Goal: Information Seeking & Learning: Learn about a topic

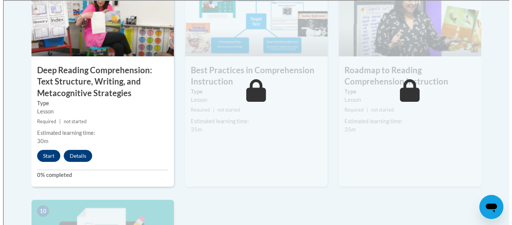
scroll to position [685, 0]
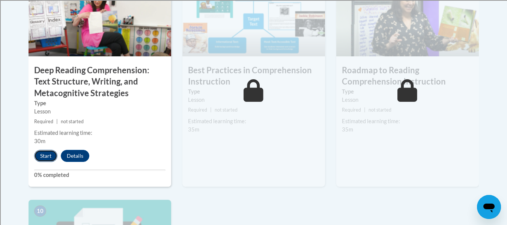
click at [39, 150] on button "Start" at bounding box center [45, 156] width 23 height 12
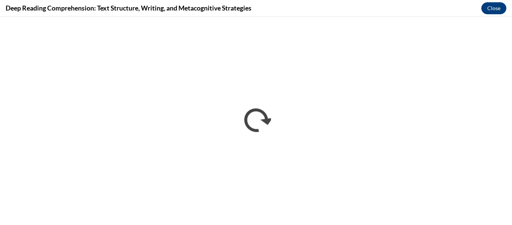
scroll to position [0, 0]
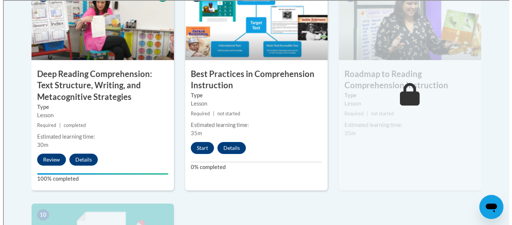
scroll to position [696, 0]
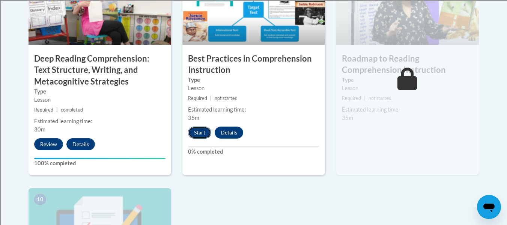
click at [193, 137] on button "Start" at bounding box center [199, 132] width 23 height 12
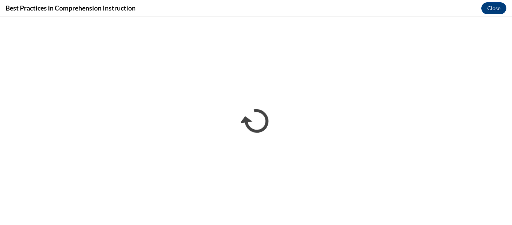
scroll to position [0, 0]
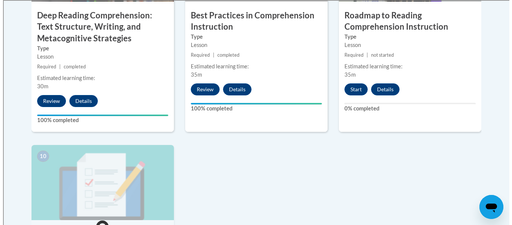
scroll to position [738, 0]
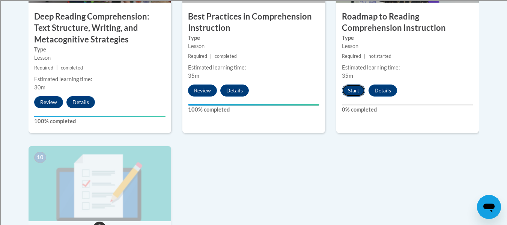
click at [351, 93] on button "Start" at bounding box center [353, 90] width 23 height 12
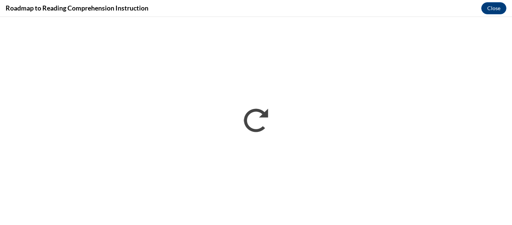
scroll to position [0, 0]
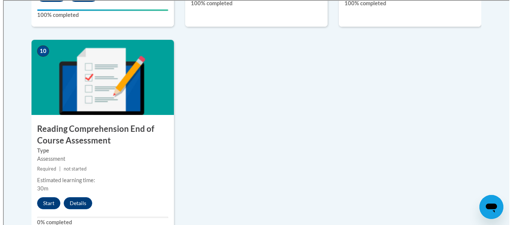
scroll to position [849, 0]
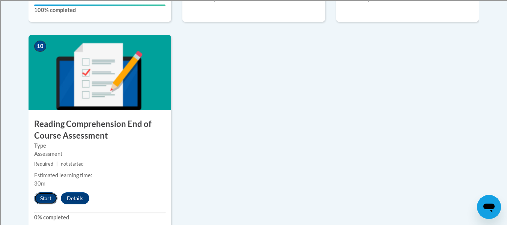
click at [42, 198] on button "Start" at bounding box center [45, 198] width 23 height 12
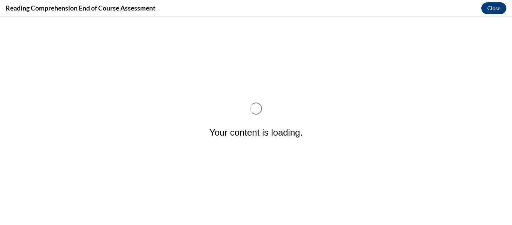
scroll to position [0, 0]
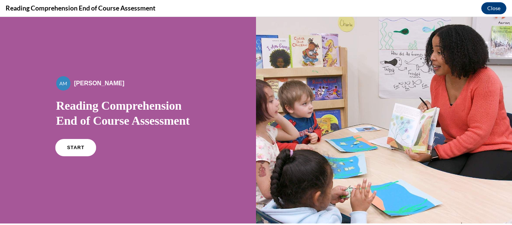
click at [71, 148] on span "START" at bounding box center [75, 148] width 17 height 6
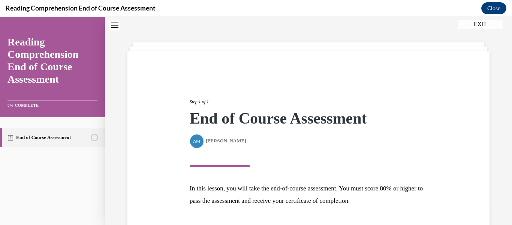
scroll to position [80, 0]
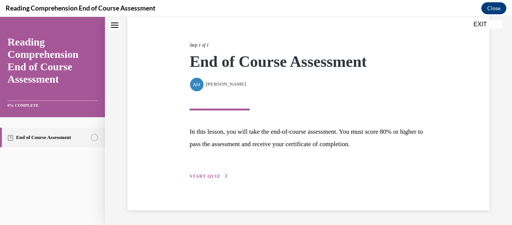
click at [208, 174] on span "START QUIZ" at bounding box center [205, 175] width 31 height 5
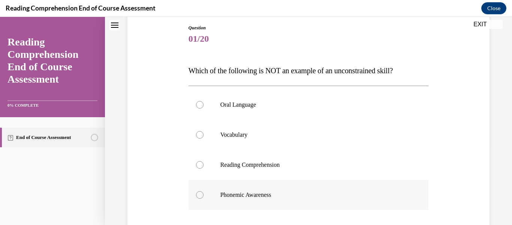
click at [240, 194] on p "Phonemic Awareness" at bounding box center [316, 195] width 190 height 8
click at [204, 194] on input "Phonemic Awareness" at bounding box center [200, 195] width 8 height 8
radio input "true"
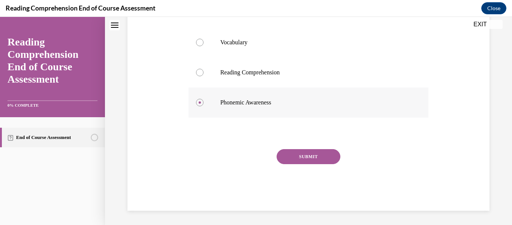
scroll to position [173, 0]
click at [319, 150] on button "SUBMIT" at bounding box center [309, 155] width 64 height 15
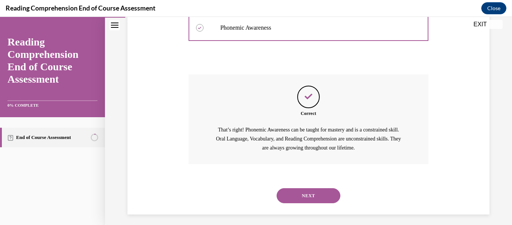
scroll to position [251, 0]
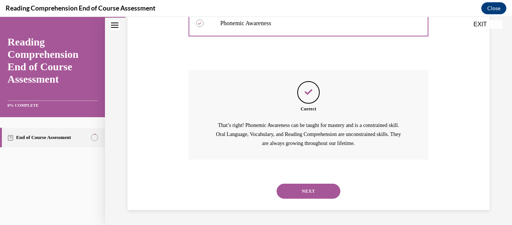
click at [315, 190] on button "NEXT" at bounding box center [309, 190] width 64 height 15
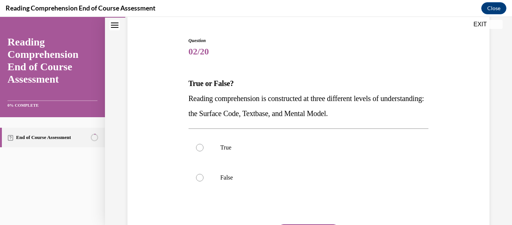
scroll to position [68, 0]
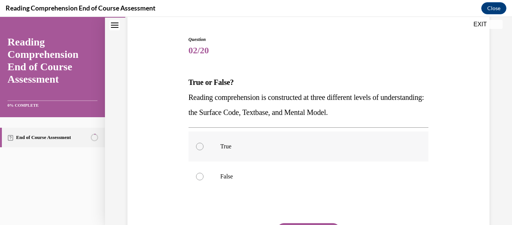
click at [241, 146] on p "True" at bounding box center [316, 147] width 190 height 8
click at [204, 146] on input "True" at bounding box center [200, 147] width 8 height 8
radio input "true"
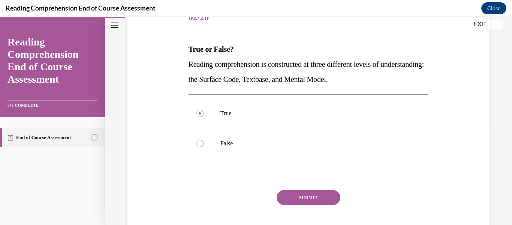
click at [286, 191] on button "SUBMIT" at bounding box center [309, 197] width 64 height 15
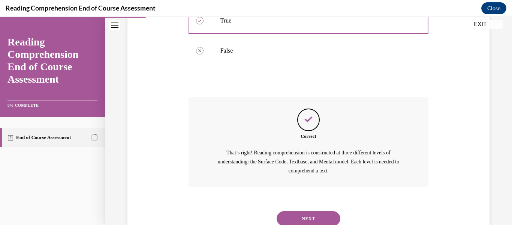
scroll to position [221, 0]
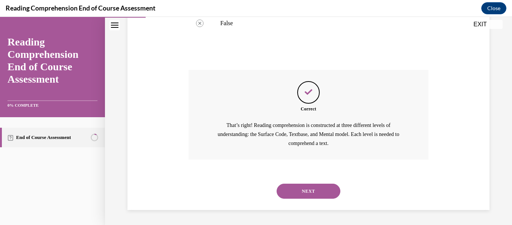
click at [292, 184] on button "NEXT" at bounding box center [309, 190] width 64 height 15
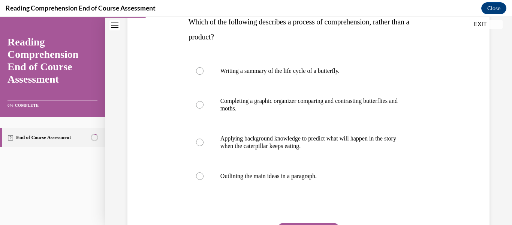
scroll to position [129, 0]
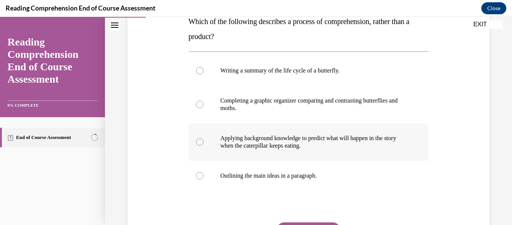
click at [317, 151] on label "Applying background knowledge to predict what will happen in the story when the…" at bounding box center [309, 142] width 240 height 38
click at [204, 146] on input "Applying background knowledge to predict what will happen in the story when the…" at bounding box center [200, 142] width 8 height 8
radio input "true"
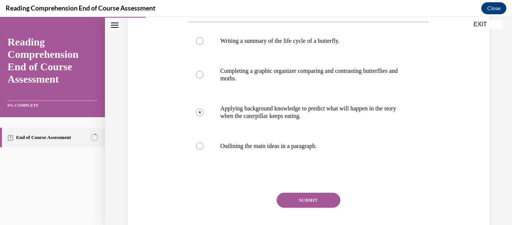
click at [322, 207] on button "SUBMIT" at bounding box center [309, 199] width 64 height 15
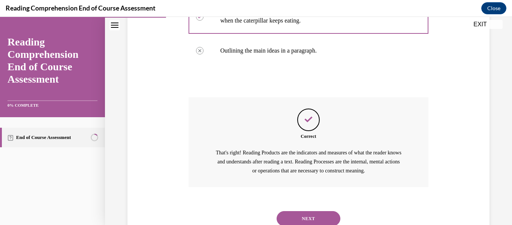
scroll to position [281, 0]
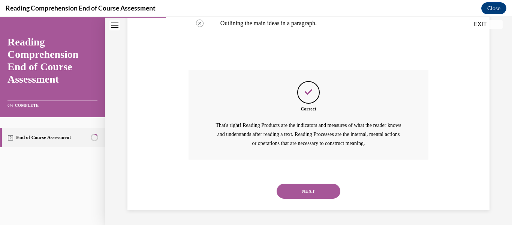
click at [322, 191] on button "NEXT" at bounding box center [309, 190] width 64 height 15
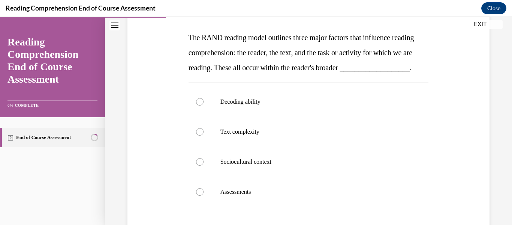
scroll to position [113, 0]
click at [280, 134] on label "Text complexity" at bounding box center [309, 131] width 240 height 30
click at [204, 134] on input "Text complexity" at bounding box center [200, 132] width 8 height 8
radio input "true"
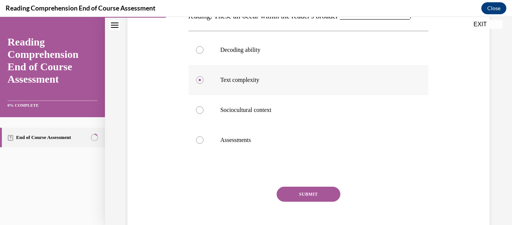
scroll to position [167, 0]
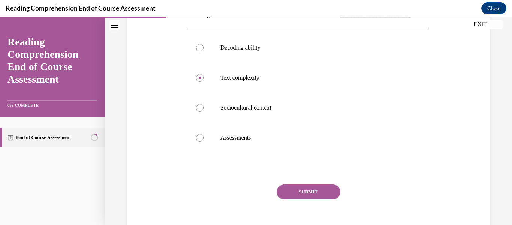
click at [306, 199] on button "SUBMIT" at bounding box center [309, 191] width 64 height 15
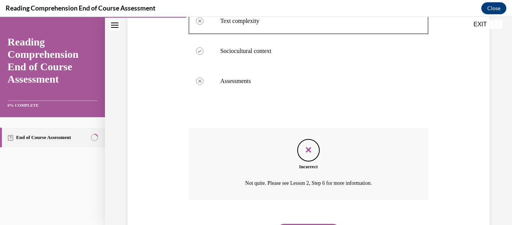
scroll to position [279, 0]
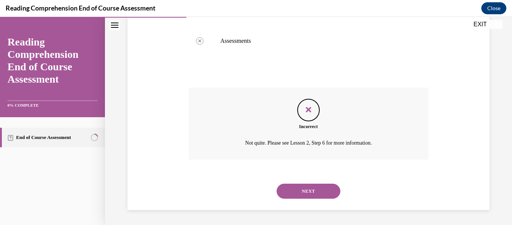
click at [303, 191] on button "NEXT" at bounding box center [309, 190] width 64 height 15
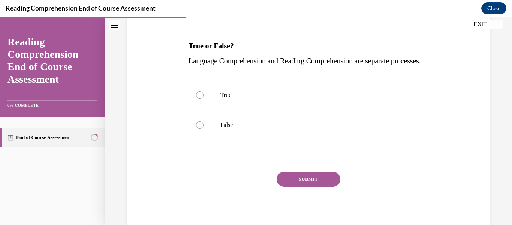
scroll to position [107, 0]
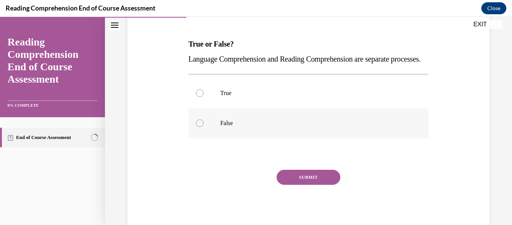
click at [243, 127] on p "False" at bounding box center [316, 123] width 190 height 8
click at [204, 127] on input "False" at bounding box center [200, 123] width 8 height 8
radio input "true"
click at [298, 185] on button "SUBMIT" at bounding box center [309, 177] width 64 height 15
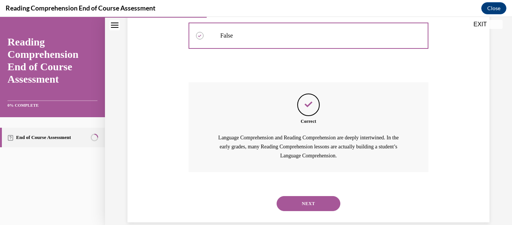
scroll to position [221, 0]
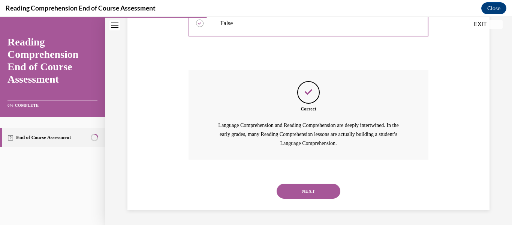
click at [298, 194] on button "NEXT" at bounding box center [309, 190] width 64 height 15
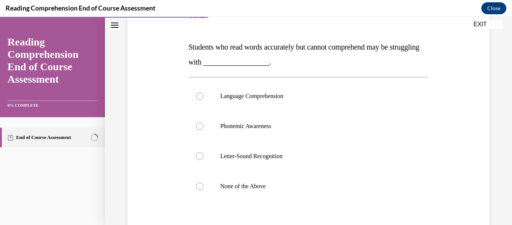
scroll to position [113, 0]
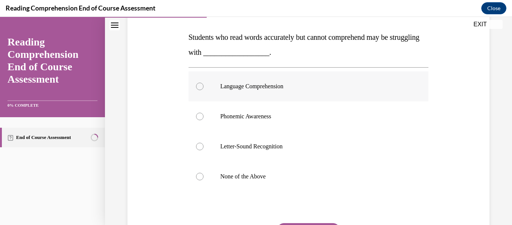
click at [296, 80] on label "Language Comprehension" at bounding box center [309, 86] width 240 height 30
click at [204, 83] on input "Language Comprehension" at bounding box center [200, 87] width 8 height 8
radio input "true"
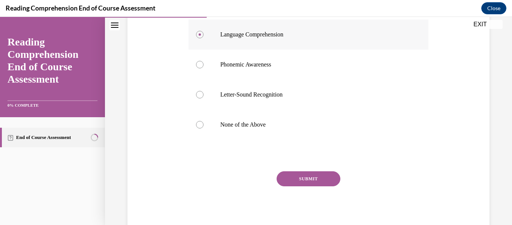
scroll to position [178, 0]
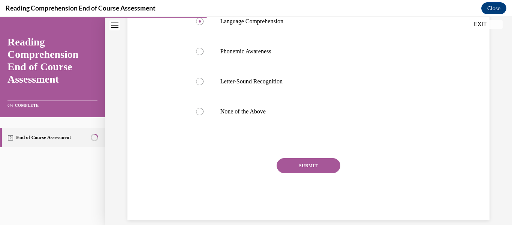
click at [309, 167] on button "SUBMIT" at bounding box center [309, 165] width 64 height 15
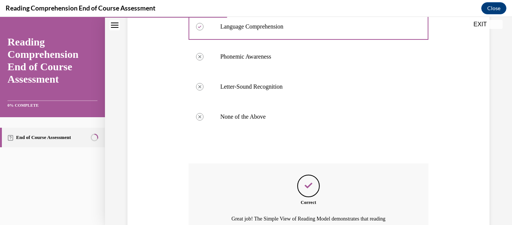
scroll to position [266, 0]
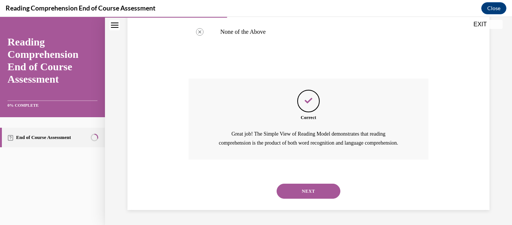
click at [316, 196] on button "NEXT" at bounding box center [309, 190] width 64 height 15
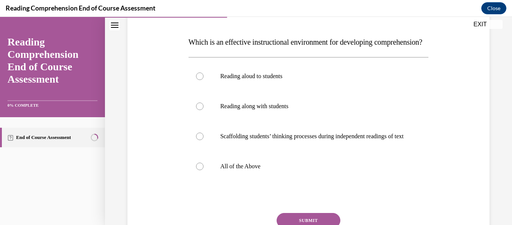
scroll to position [109, 0]
click at [316, 180] on label "All of the Above" at bounding box center [309, 165] width 240 height 30
click at [204, 169] on input "All of the Above" at bounding box center [200, 166] width 8 height 8
radio input "true"
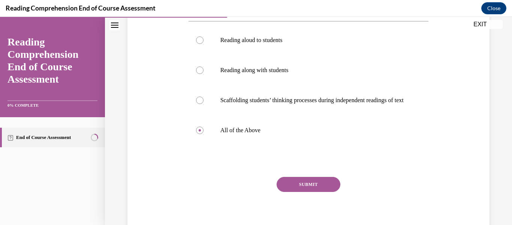
scroll to position [146, 0]
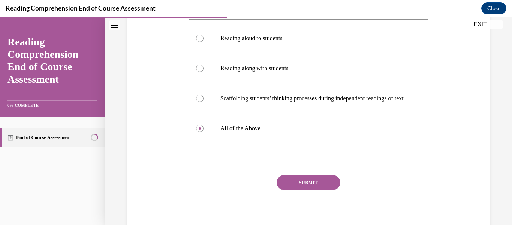
click at [316, 196] on div "Question 07/20 Which is an effective instructional environment for developing c…" at bounding box center [309, 97] width 240 height 278
click at [318, 190] on button "SUBMIT" at bounding box center [309, 182] width 64 height 15
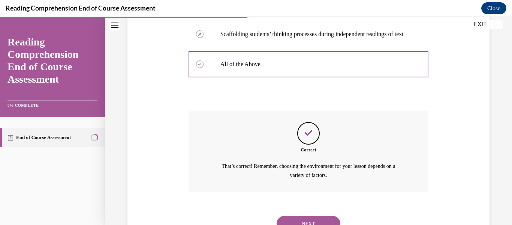
scroll to position [265, 0]
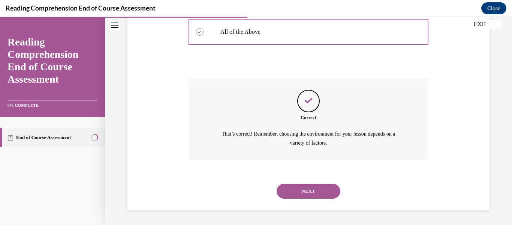
click at [318, 200] on div "NEXT" at bounding box center [309, 191] width 240 height 30
click at [317, 188] on button "NEXT" at bounding box center [309, 190] width 64 height 15
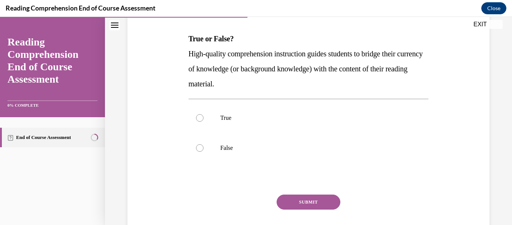
scroll to position [112, 0]
click at [235, 117] on p "True" at bounding box center [316, 118] width 190 height 8
click at [204, 117] on input "True" at bounding box center [200, 118] width 8 height 8
radio input "true"
click at [299, 200] on button "SUBMIT" at bounding box center [309, 201] width 64 height 15
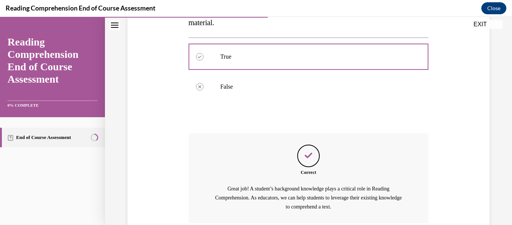
scroll to position [236, 0]
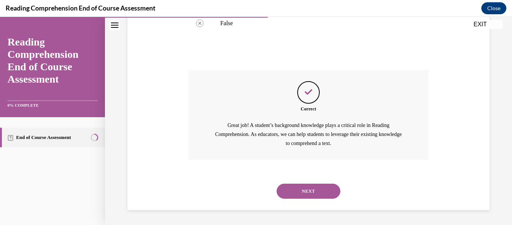
click at [298, 194] on button "NEXT" at bounding box center [309, 190] width 64 height 15
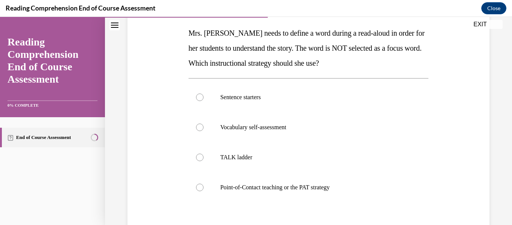
scroll to position [118, 0]
click at [226, 185] on p "Point-of-Contact teaching or the PAT strategy" at bounding box center [316, 187] width 190 height 8
click at [204, 185] on input "Point-of-Contact teaching or the PAT strategy" at bounding box center [200, 187] width 8 height 8
radio input "true"
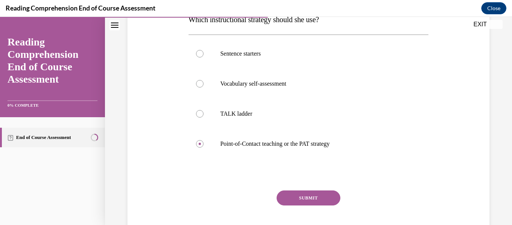
click at [283, 193] on button "SUBMIT" at bounding box center [309, 197] width 64 height 15
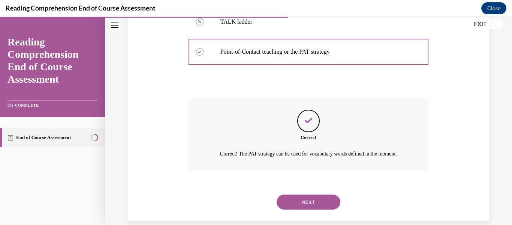
scroll to position [273, 0]
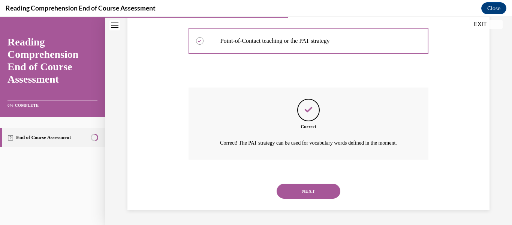
click at [292, 192] on button "NEXT" at bounding box center [309, 190] width 64 height 15
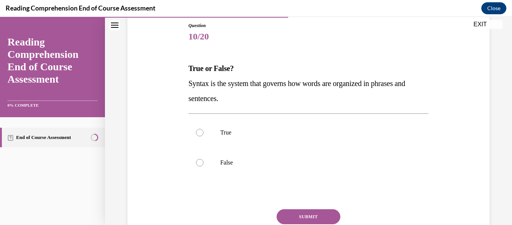
scroll to position [84, 0]
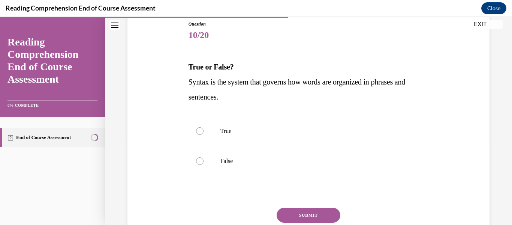
drag, startPoint x: 239, startPoint y: 97, endPoint x: 184, endPoint y: 78, distance: 58.4
click at [184, 78] on div "Question 10/20 True or False? Syntax is the system that governs how words are o…" at bounding box center [309, 133] width 366 height 271
copy span "Syntax is the system that governs how words are organized in phrases and senten…"
click at [255, 130] on p "True" at bounding box center [316, 131] width 190 height 8
click at [204, 130] on input "True" at bounding box center [200, 131] width 8 height 8
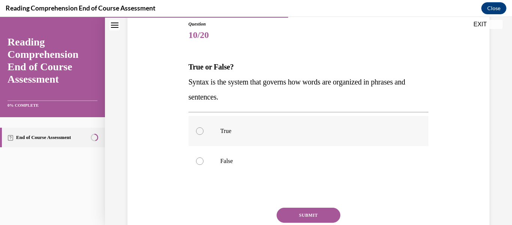
radio input "true"
click at [312, 213] on button "SUBMIT" at bounding box center [309, 214] width 64 height 15
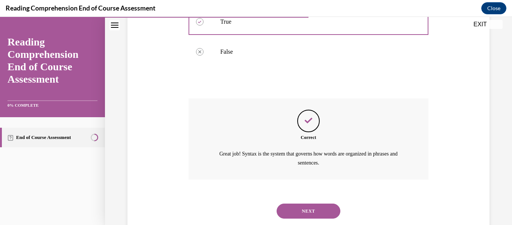
scroll to position [213, 0]
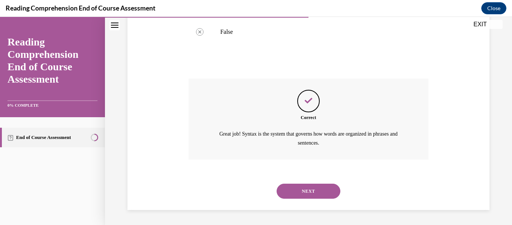
click at [309, 189] on button "NEXT" at bounding box center [309, 190] width 64 height 15
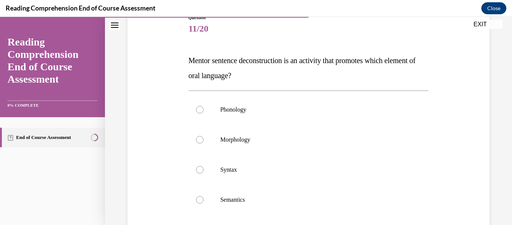
scroll to position [91, 0]
drag, startPoint x: 272, startPoint y: 74, endPoint x: 186, endPoint y: 56, distance: 87.6
click at [187, 56] on div "Question 11/20 Mentor sentence deconstruction is an activity that promotes whic…" at bounding box center [309, 154] width 244 height 305
copy span "Mentor sentence deconstruction is an activity that promotes which element of or…"
click at [245, 180] on label "Syntax" at bounding box center [309, 169] width 240 height 30
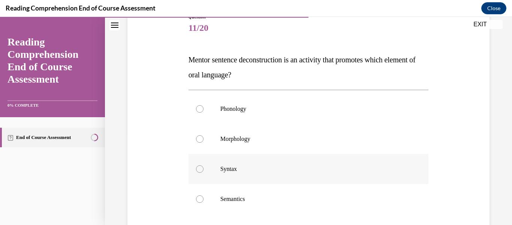
click at [204, 173] on input "Syntax" at bounding box center [200, 169] width 8 height 8
radio input "true"
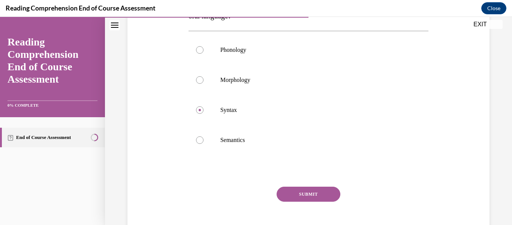
click at [302, 194] on button "SUBMIT" at bounding box center [309, 193] width 64 height 15
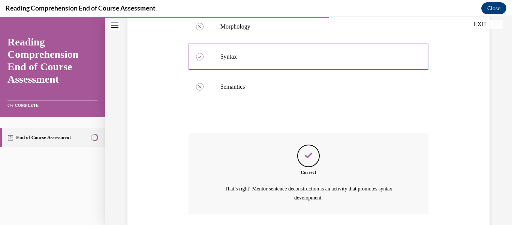
scroll to position [258, 0]
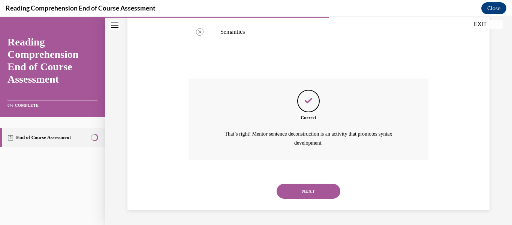
click at [302, 194] on button "NEXT" at bounding box center [309, 190] width 64 height 15
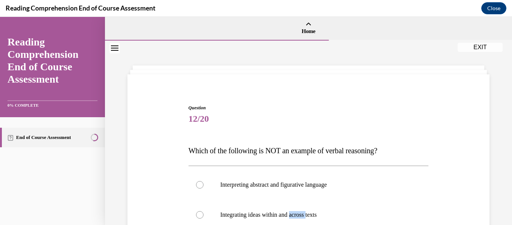
click at [293, 120] on span "12/20" at bounding box center [309, 118] width 240 height 15
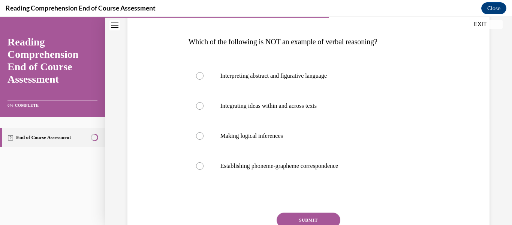
scroll to position [109, 0]
click at [307, 173] on label "Establishing phoneme-grapheme correspondence" at bounding box center [309, 165] width 240 height 30
click at [204, 169] on input "Establishing phoneme-grapheme correspondence" at bounding box center [200, 166] width 8 height 8
radio input "true"
click at [324, 217] on button "SUBMIT" at bounding box center [309, 219] width 64 height 15
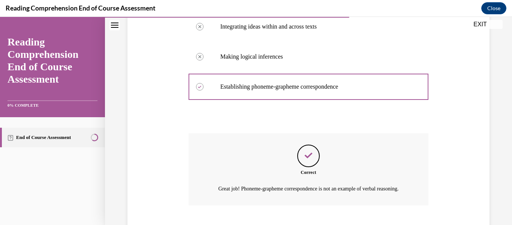
scroll to position [243, 0]
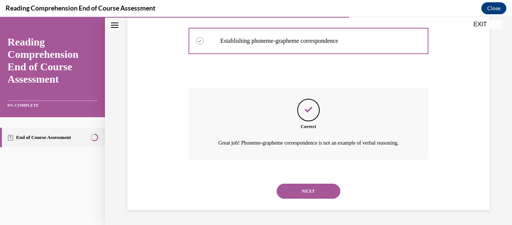
click at [318, 192] on button "NEXT" at bounding box center [309, 190] width 64 height 15
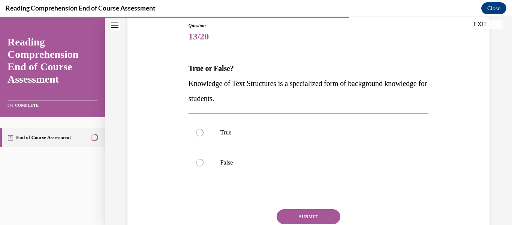
scroll to position [90, 0]
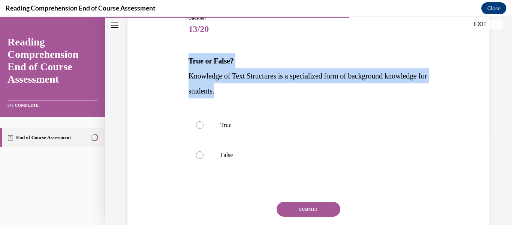
drag, startPoint x: 266, startPoint y: 91, endPoint x: 180, endPoint y: 68, distance: 88.6
click at [180, 68] on div "Question 13/20 True or False? Knowledge of Text Structures is a specialized for…" at bounding box center [309, 127] width 366 height 271
click at [242, 87] on span "Knowledge of Text Structures is a specialized form of background knowledge for …" at bounding box center [308, 83] width 239 height 23
drag, startPoint x: 271, startPoint y: 95, endPoint x: 189, endPoint y: 77, distance: 83.3
click at [189, 77] on p "Knowledge of Text Structures is a specialized form of background knowledge for …" at bounding box center [309, 83] width 240 height 30
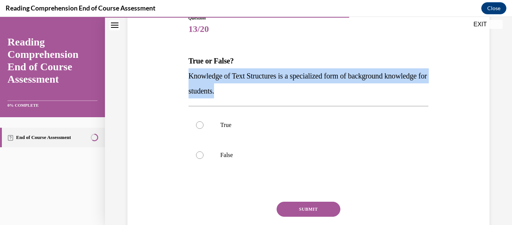
click at [189, 77] on span "Knowledge of Text Structures is a specialized form of background knowledge for …" at bounding box center [308, 83] width 239 height 23
drag, startPoint x: 189, startPoint y: 76, endPoint x: 267, endPoint y: 91, distance: 79.4
click at [267, 91] on p "Knowledge of Text Structures is a specialized form of background knowledge for …" at bounding box center [309, 83] width 240 height 30
copy span "Knowledge of Text Structures is a specialized form of background knowledge for …"
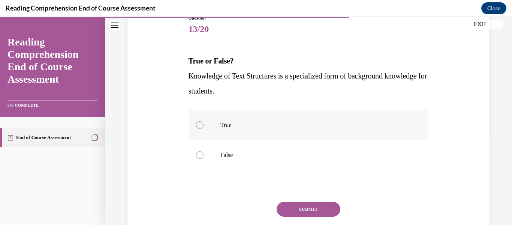
click at [245, 122] on p "True" at bounding box center [316, 125] width 190 height 8
click at [204, 122] on input "True" at bounding box center [200, 125] width 8 height 8
radio input "true"
click at [309, 212] on button "SUBMIT" at bounding box center [309, 208] width 64 height 15
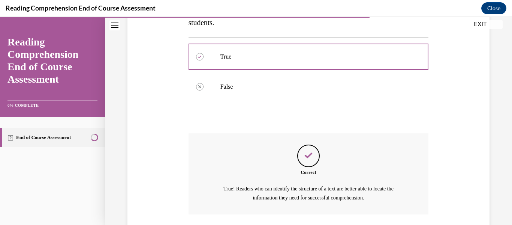
scroll to position [213, 0]
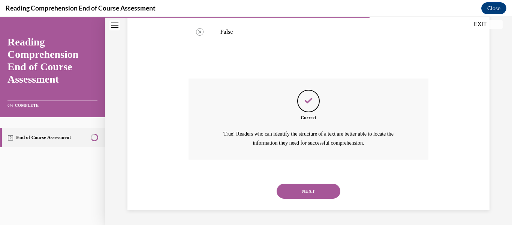
click at [302, 191] on button "NEXT" at bounding box center [309, 190] width 64 height 15
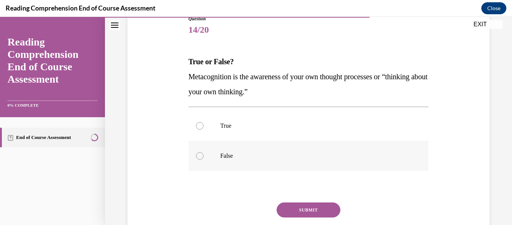
scroll to position [89, 0]
click at [239, 116] on label "True" at bounding box center [309, 126] width 240 height 30
click at [204, 122] on input "True" at bounding box center [200, 126] width 8 height 8
radio input "true"
click at [298, 204] on button "SUBMIT" at bounding box center [309, 210] width 64 height 15
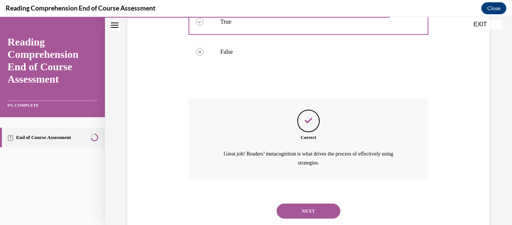
scroll to position [213, 0]
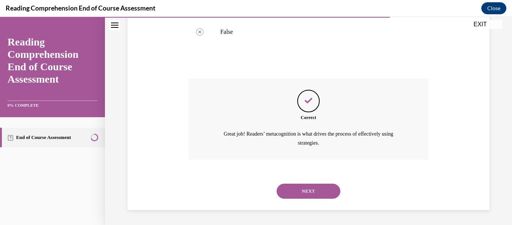
click at [300, 195] on button "NEXT" at bounding box center [309, 190] width 64 height 15
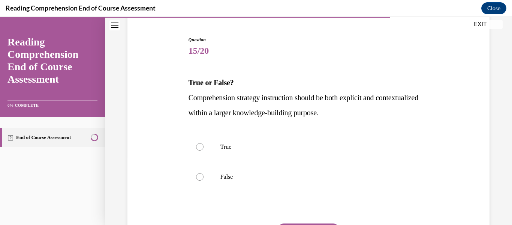
scroll to position [71, 0]
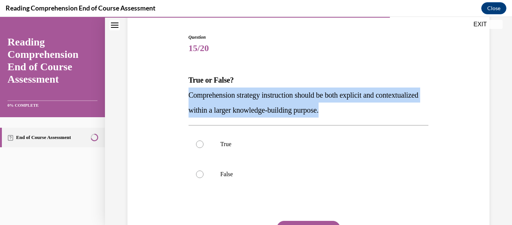
drag, startPoint x: 389, startPoint y: 106, endPoint x: 188, endPoint y: 94, distance: 201.4
click at [189, 94] on p "Comprehension strategy instruction should be both explicit and contextualized w…" at bounding box center [309, 102] width 240 height 30
copy span "Comprehension strategy instruction should be both explicit and contextualized w…"
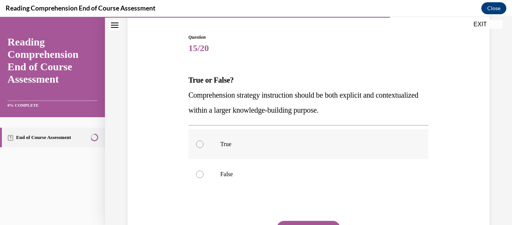
click at [244, 140] on label "True" at bounding box center [309, 144] width 240 height 30
click at [204, 140] on input "True" at bounding box center [200, 144] width 8 height 8
radio input "true"
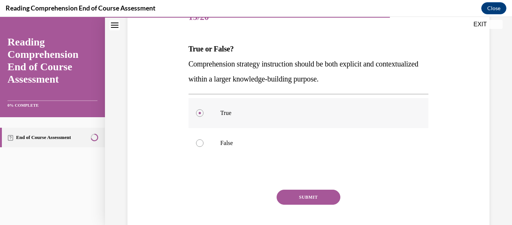
scroll to position [103, 0]
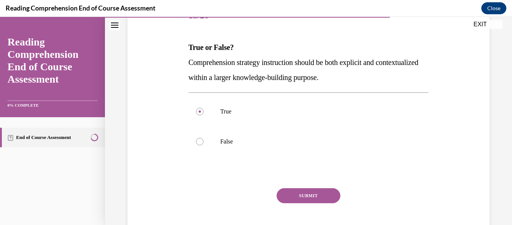
click at [296, 193] on button "SUBMIT" at bounding box center [309, 195] width 64 height 15
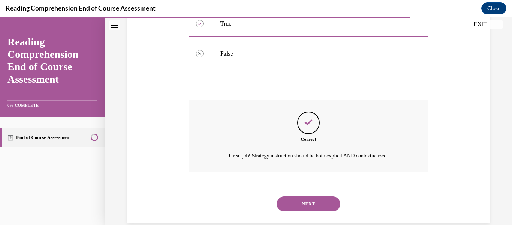
scroll to position [204, 0]
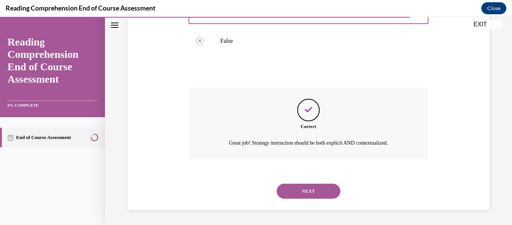
click at [297, 191] on button "NEXT" at bounding box center [309, 190] width 64 height 15
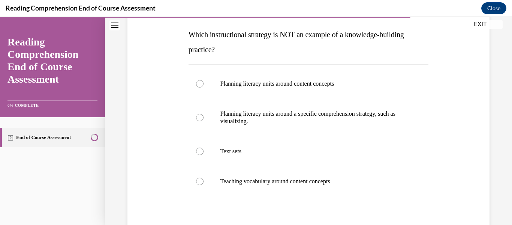
scroll to position [120, 0]
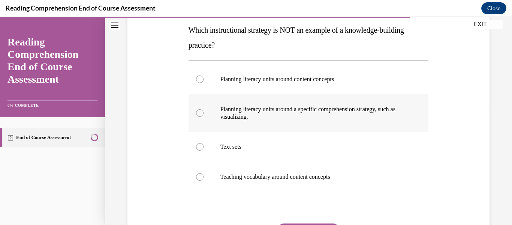
click at [281, 120] on p "Planning literacy units around a specific comprehension strategy, such as visua…" at bounding box center [316, 112] width 190 height 15
click at [204, 117] on input "Planning literacy units around a specific comprehension strategy, such as visua…" at bounding box center [200, 113] width 8 height 8
radio input "true"
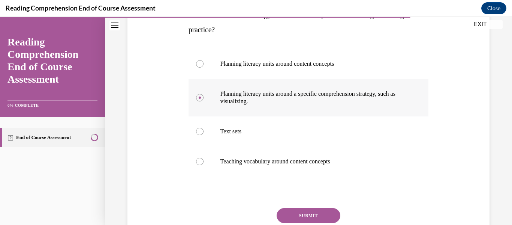
scroll to position [136, 0]
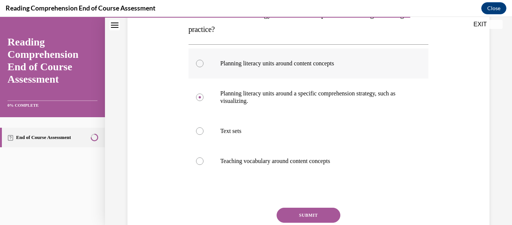
click at [276, 59] on label "Planning literacy units around content concepts" at bounding box center [309, 63] width 240 height 30
click at [204, 60] on input "Planning literacy units around content concepts" at bounding box center [200, 64] width 8 height 8
radio input "true"
click at [302, 210] on button "SUBMIT" at bounding box center [309, 214] width 64 height 15
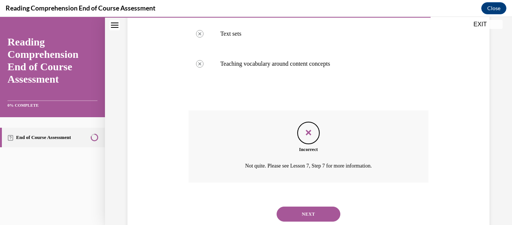
scroll to position [234, 0]
click at [302, 210] on button "NEXT" at bounding box center [309, 213] width 64 height 15
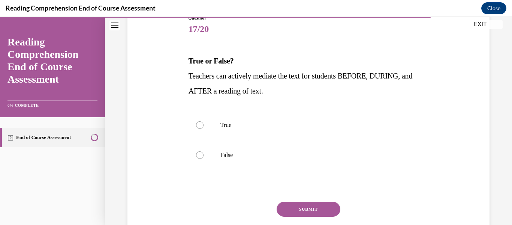
scroll to position [90, 0]
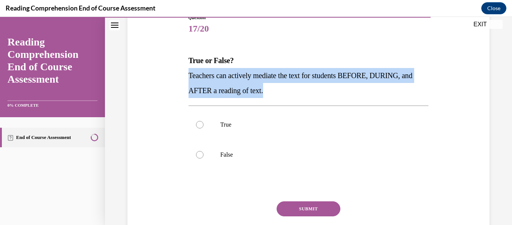
drag, startPoint x: 289, startPoint y: 91, endPoint x: 189, endPoint y: 78, distance: 101.0
click at [189, 78] on p "Teachers can actively mediate the text for students BEFORE, DURING, and AFTER a…" at bounding box center [309, 83] width 240 height 30
copy span "Teachers can actively mediate the text for students BEFORE, DURING, and AFTER a…"
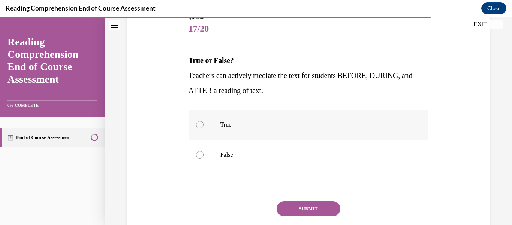
click at [204, 112] on label "True" at bounding box center [309, 125] width 240 height 30
click at [204, 121] on input "True" at bounding box center [200, 125] width 8 height 8
radio input "true"
click at [321, 212] on button "SUBMIT" at bounding box center [309, 208] width 64 height 15
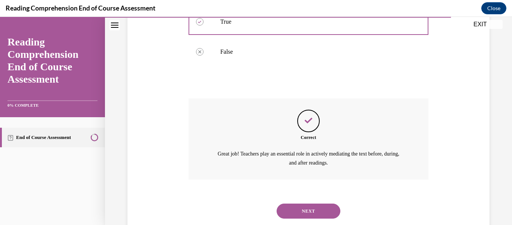
scroll to position [213, 0]
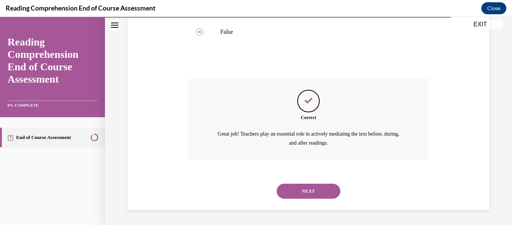
click at [313, 187] on button "NEXT" at bounding box center [309, 190] width 64 height 15
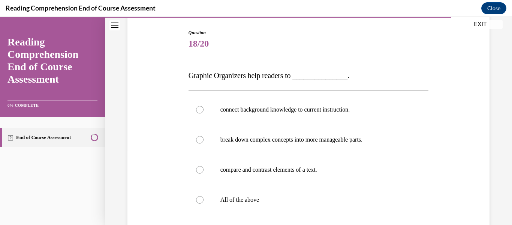
scroll to position [87, 0]
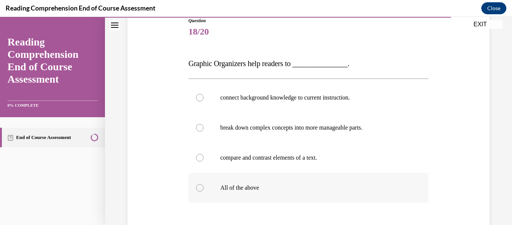
click at [280, 193] on label "All of the above" at bounding box center [309, 188] width 240 height 30
click at [204, 191] on input "All of the above" at bounding box center [200, 188] width 8 height 8
radio input "true"
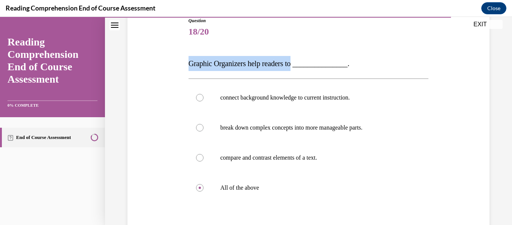
drag, startPoint x: 300, startPoint y: 63, endPoint x: 188, endPoint y: 60, distance: 112.2
click at [189, 60] on span "Graphic Organizers help readers to _______________." at bounding box center [269, 63] width 161 height 8
copy span "Graphic Organizers help readers to"
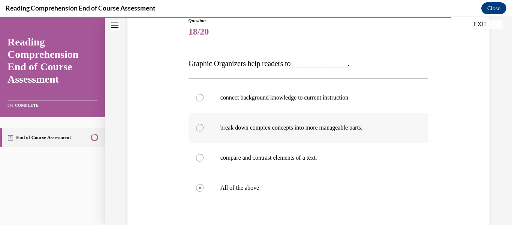
click at [237, 120] on label "break down complex concepts into more manageable parts." at bounding box center [309, 128] width 240 height 30
click at [204, 124] on input "break down complex concepts into more manageable parts." at bounding box center [200, 128] width 8 height 8
radio input "true"
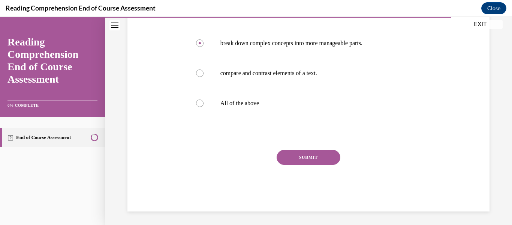
click at [297, 151] on button "SUBMIT" at bounding box center [309, 157] width 64 height 15
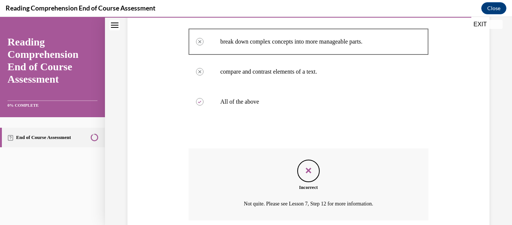
scroll to position [234, 0]
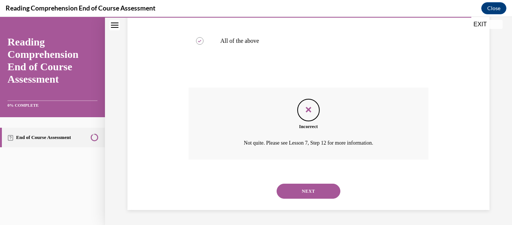
click at [314, 195] on button "NEXT" at bounding box center [309, 190] width 64 height 15
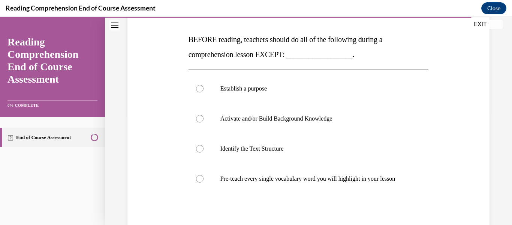
scroll to position [111, 0]
click at [291, 176] on p "Pre-teach every single vocabulary word you will highlight in your lesson" at bounding box center [316, 178] width 190 height 8
click at [204, 176] on input "Pre-teach every single vocabulary word you will highlight in your lesson" at bounding box center [200, 178] width 8 height 8
radio input "true"
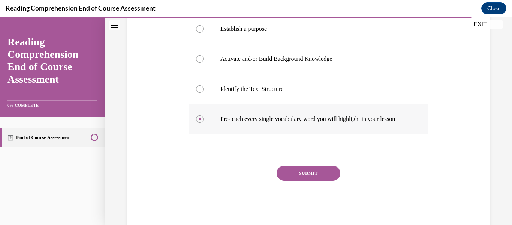
click at [291, 176] on button "SUBMIT" at bounding box center [309, 172] width 64 height 15
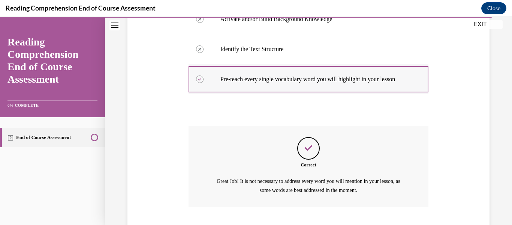
scroll to position [265, 0]
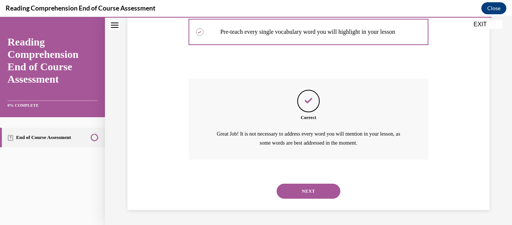
click at [298, 192] on button "NEXT" at bounding box center [309, 190] width 64 height 15
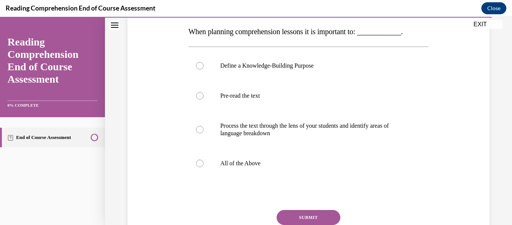
scroll to position [119, 0]
click at [273, 168] on label "All of the Above" at bounding box center [309, 163] width 240 height 30
click at [204, 167] on input "All of the Above" at bounding box center [200, 163] width 8 height 8
radio input "true"
click at [296, 212] on button "SUBMIT" at bounding box center [309, 216] width 64 height 15
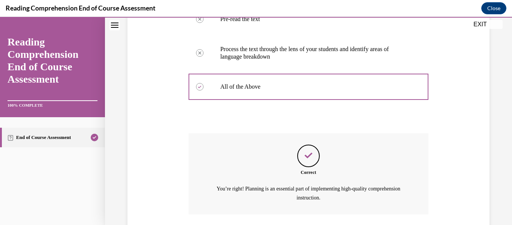
scroll to position [250, 0]
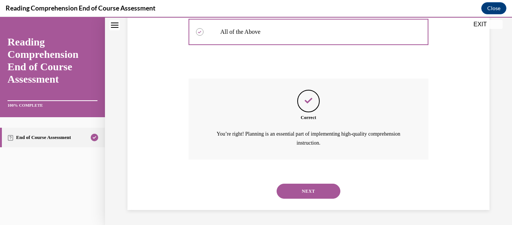
click at [294, 194] on button "NEXT" at bounding box center [309, 190] width 64 height 15
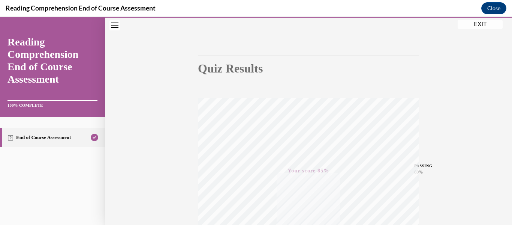
scroll to position [177, 0]
click at [494, 24] on button "EXIT" at bounding box center [480, 24] width 45 height 9
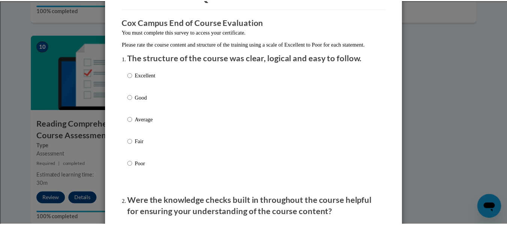
scroll to position [0, 0]
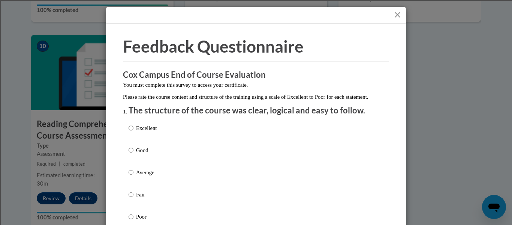
click at [393, 14] on button "Close" at bounding box center [397, 14] width 9 height 9
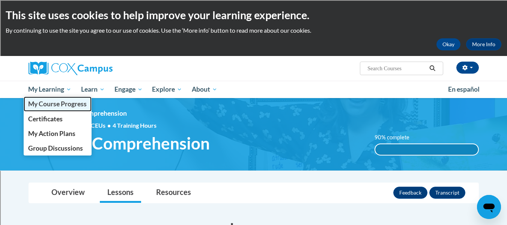
click at [70, 103] on span "My Course Progress" at bounding box center [57, 104] width 59 height 8
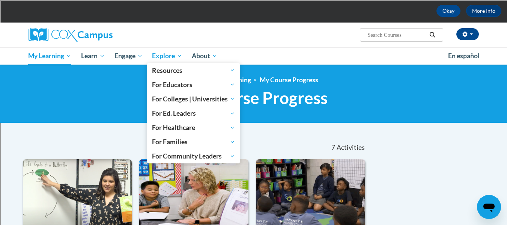
scroll to position [33, 0]
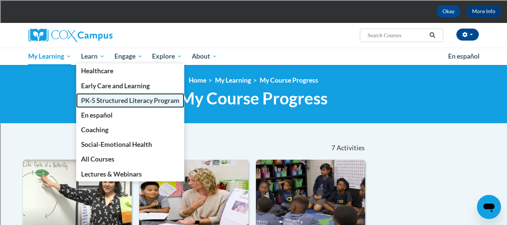
click at [116, 106] on link "PK-5 Structured Literacy Program" at bounding box center [130, 100] width 108 height 15
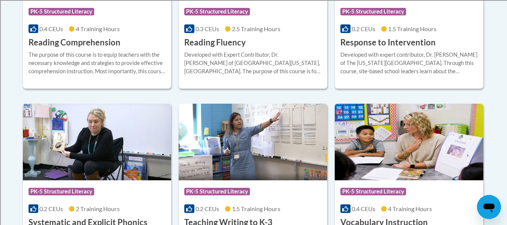
scroll to position [807, 0]
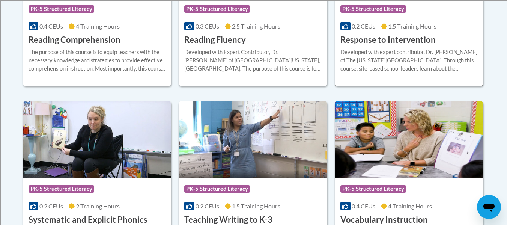
click at [373, 33] on div "Course Category: PK-5 Structured Literacy 0.2 CEUs 1.5 Training Hours COURSE Re…" at bounding box center [409, 22] width 149 height 48
